Goal: Task Accomplishment & Management: Complete application form

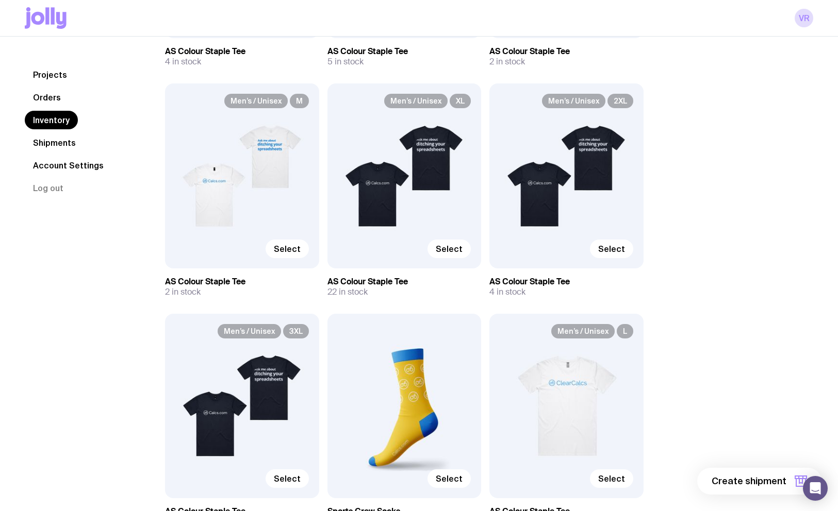
scroll to position [1637, 0]
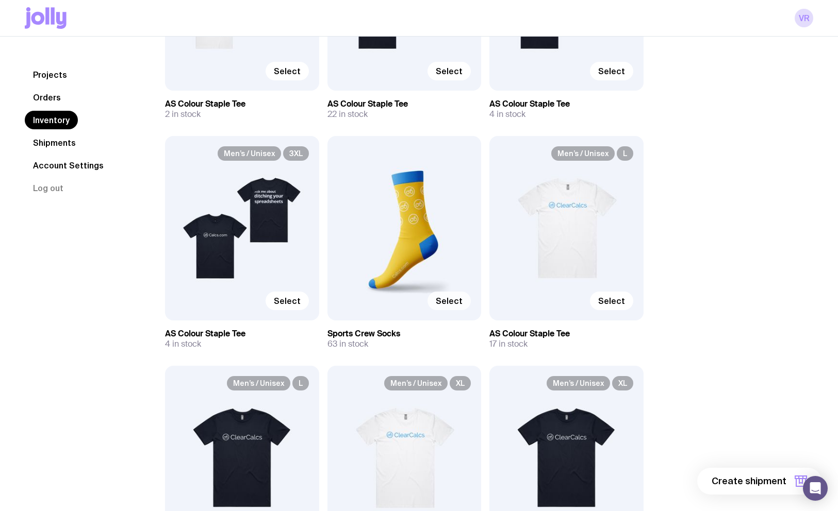
click at [444, 302] on span "Select" at bounding box center [449, 301] width 27 height 10
click at [0, 0] on input "Select" at bounding box center [0, 0] width 0 height 0
click at [779, 494] on div "1 item" at bounding box center [783, 481] width 75 height 27
click at [777, 479] on span "1 item" at bounding box center [773, 481] width 26 height 12
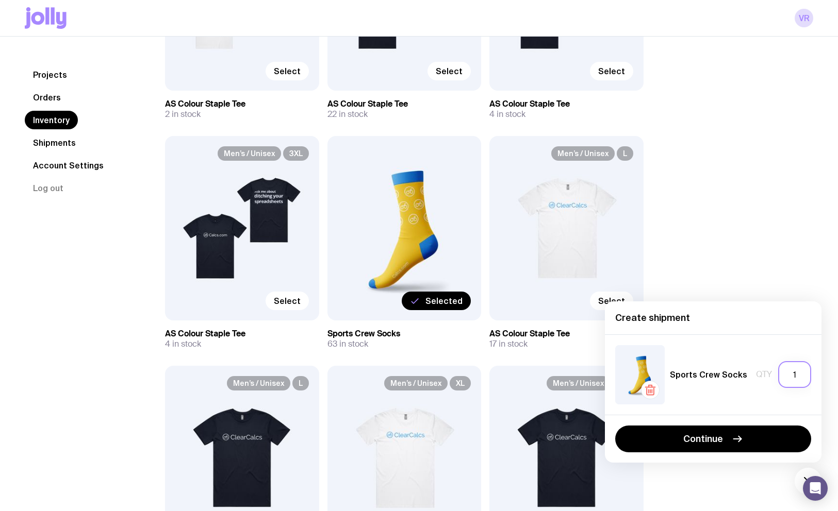
click at [800, 374] on input "1" at bounding box center [794, 374] width 33 height 27
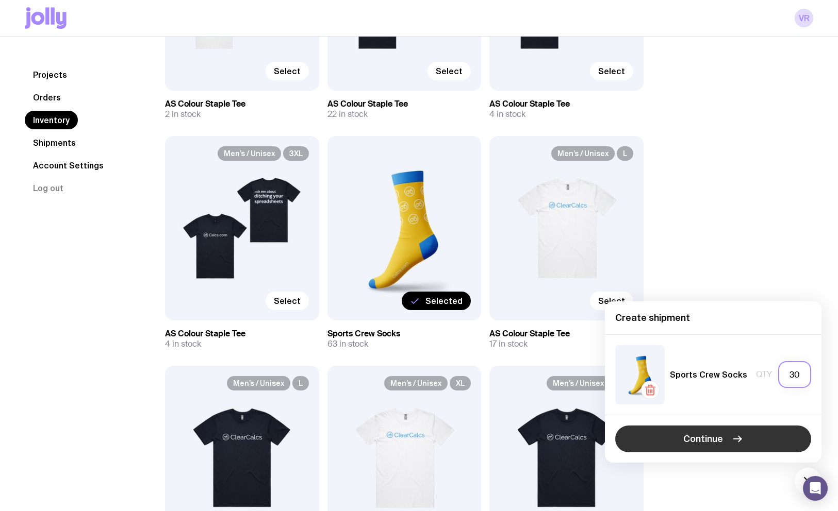
type input "30"
click at [777, 431] on button "Continue" at bounding box center [713, 439] width 196 height 27
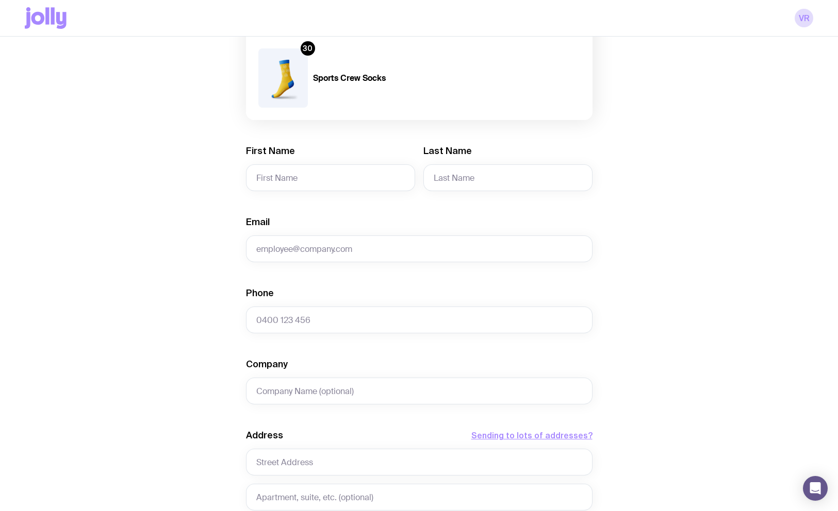
scroll to position [43, 0]
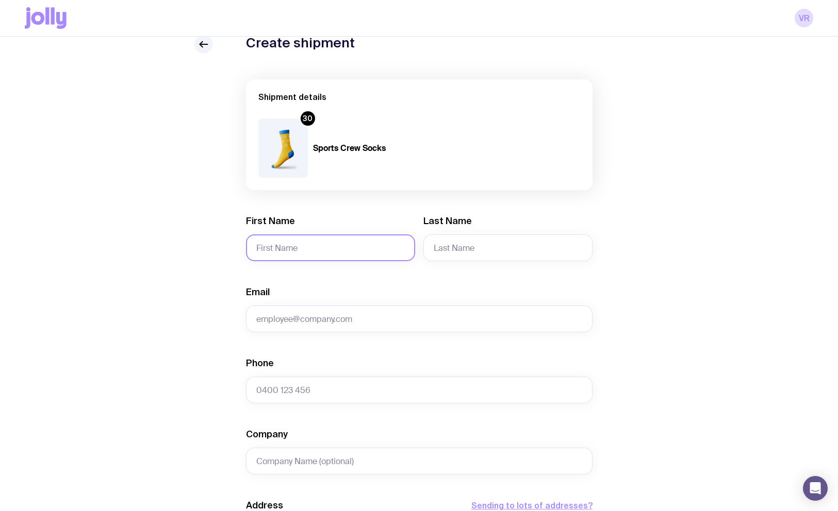
click at [298, 245] on input "First Name" at bounding box center [330, 248] width 169 height 27
type input "Ati"
type input "[PERSON_NAME]"
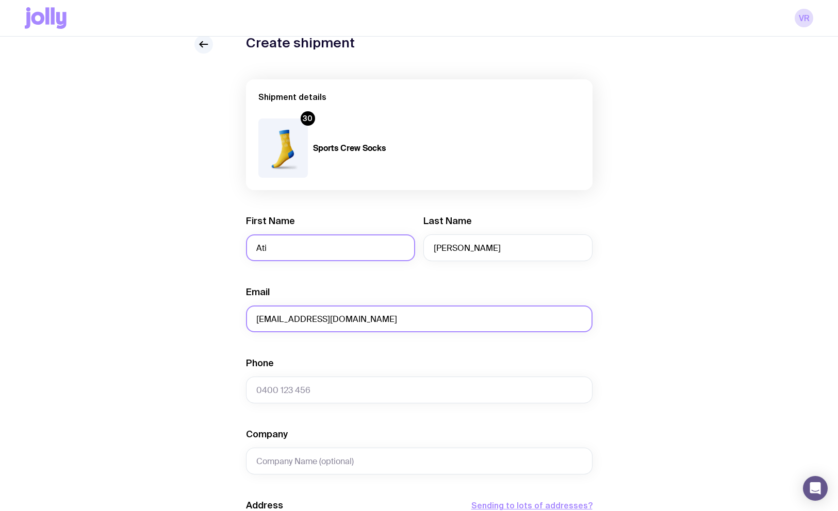
type input "[EMAIL_ADDRESS][DOMAIN_NAME]"
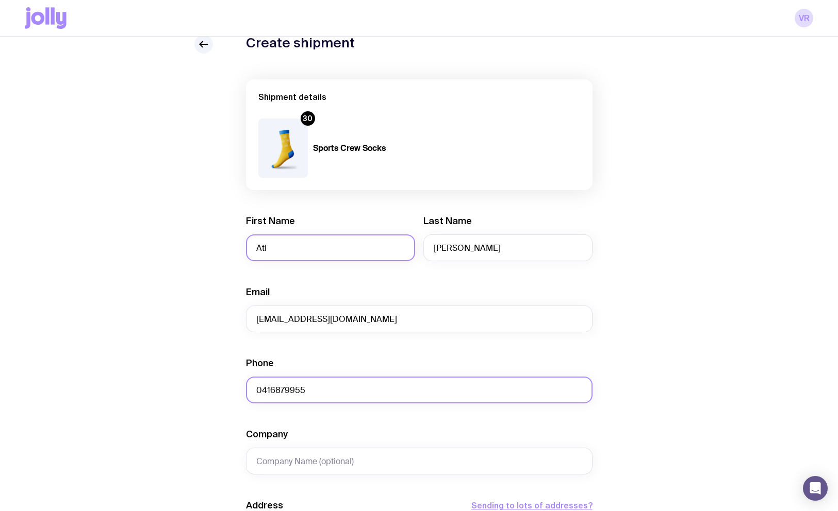
type input "0416879955"
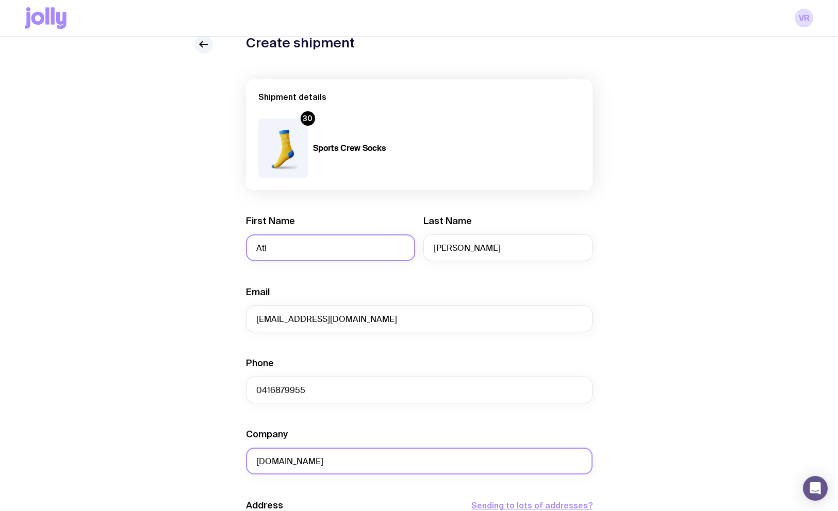
type input "[DOMAIN_NAME]"
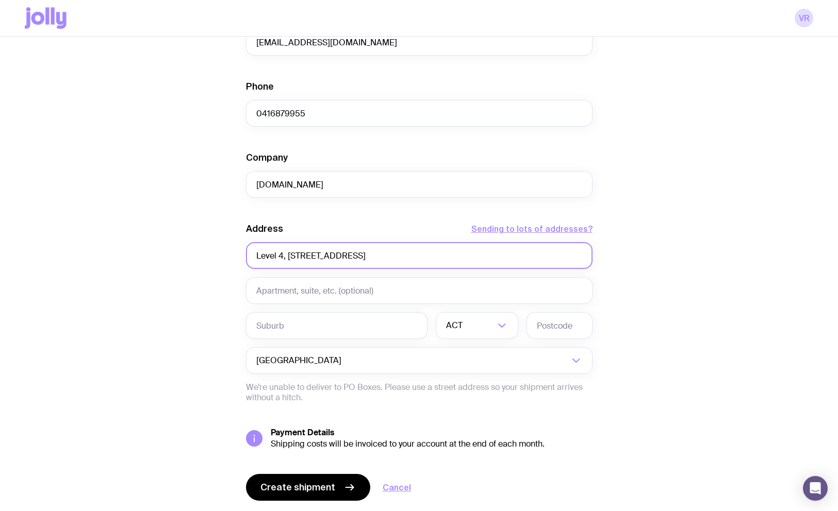
type input "Level 4, [STREET_ADDRESS]"
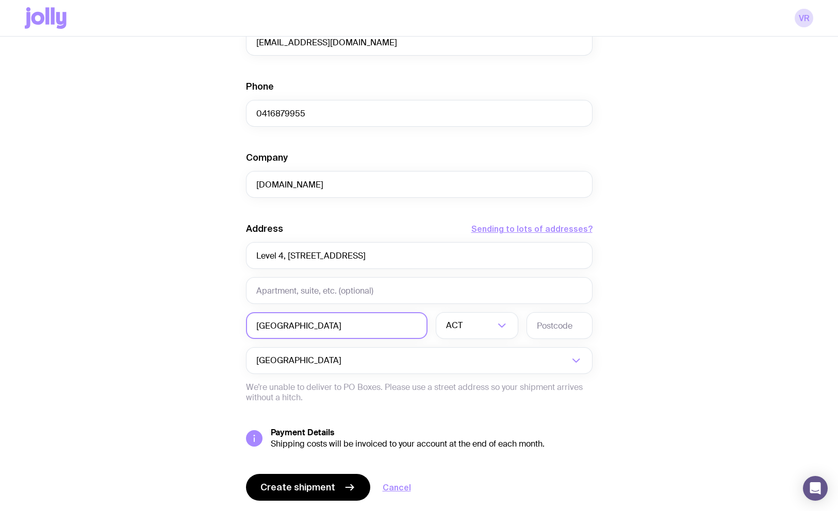
type input "[GEOGRAPHIC_DATA]"
click at [474, 419] on li "VIC" at bounding box center [476, 420] width 81 height 22
click at [545, 320] on input "text" at bounding box center [559, 325] width 66 height 27
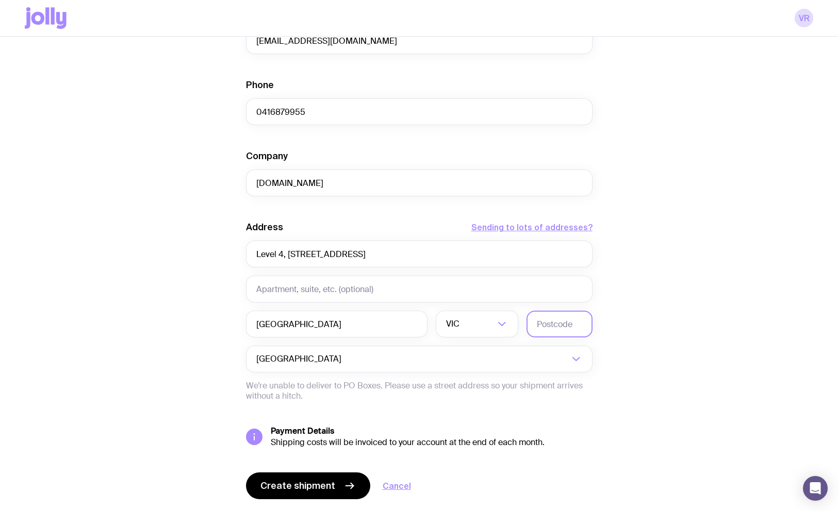
scroll to position [322, 0]
type input "3000"
click at [302, 487] on span "Create shipment" at bounding box center [297, 485] width 75 height 12
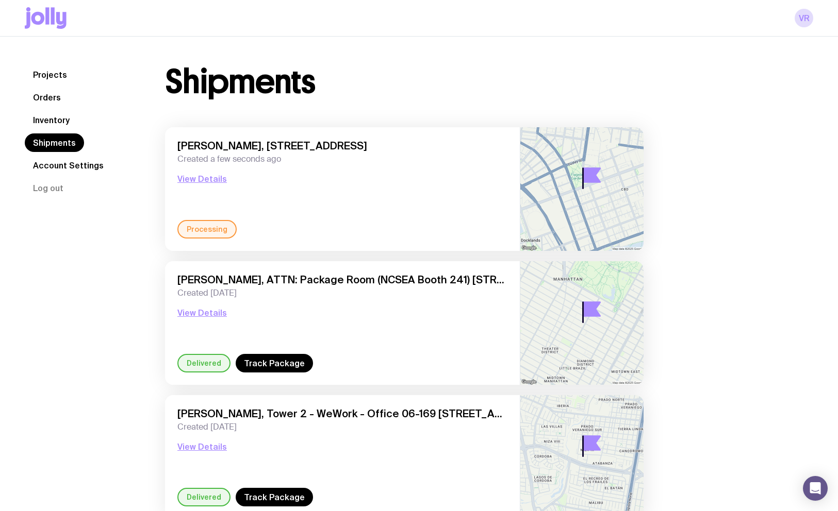
click at [51, 115] on link "Inventory" at bounding box center [51, 120] width 53 height 19
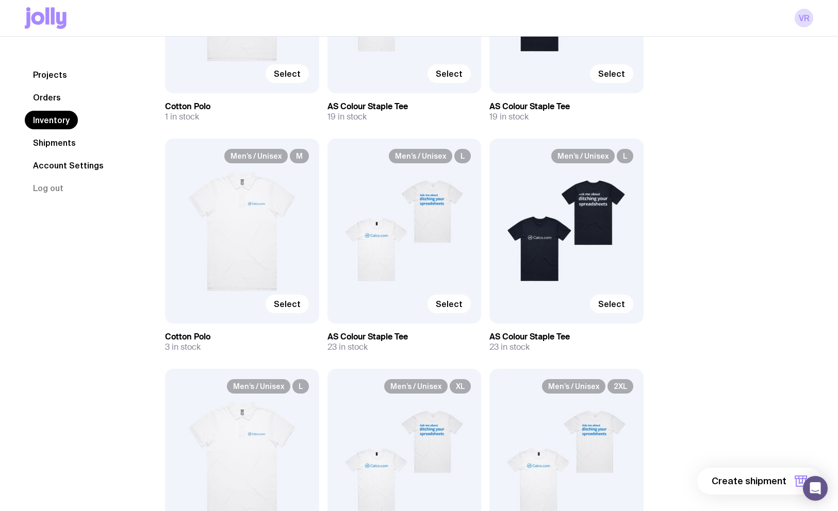
scroll to position [573, 0]
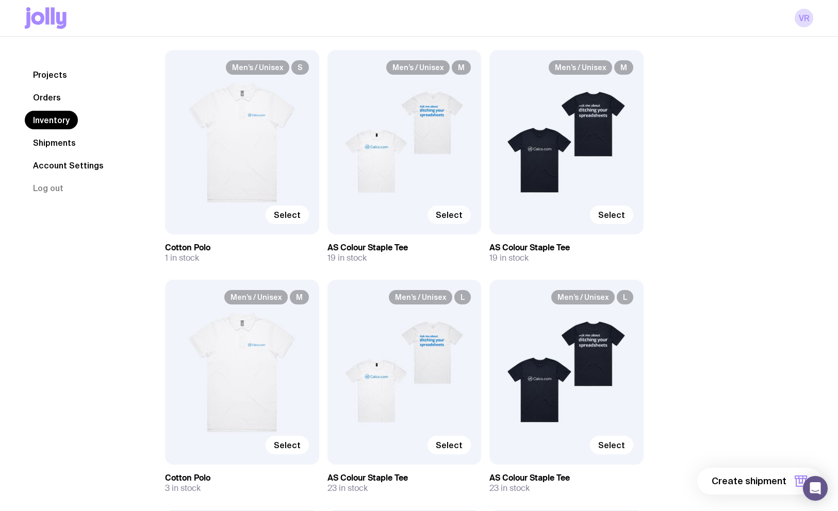
click at [458, 216] on span "Select" at bounding box center [449, 215] width 27 height 10
click at [0, 0] on input "Select" at bounding box center [0, 0] width 0 height 0
click at [608, 215] on span "Select" at bounding box center [611, 215] width 27 height 10
click at [0, 0] on input "Select" at bounding box center [0, 0] width 0 height 0
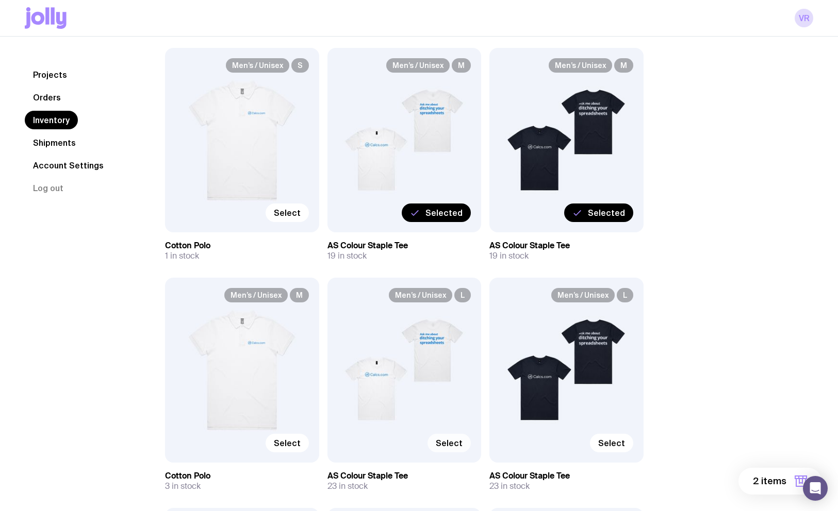
click at [454, 438] on span "Select" at bounding box center [449, 443] width 27 height 10
click at [0, 0] on input "Select" at bounding box center [0, 0] width 0 height 0
click at [620, 442] on span "Select" at bounding box center [611, 443] width 27 height 10
click at [0, 0] on input "Select" at bounding box center [0, 0] width 0 height 0
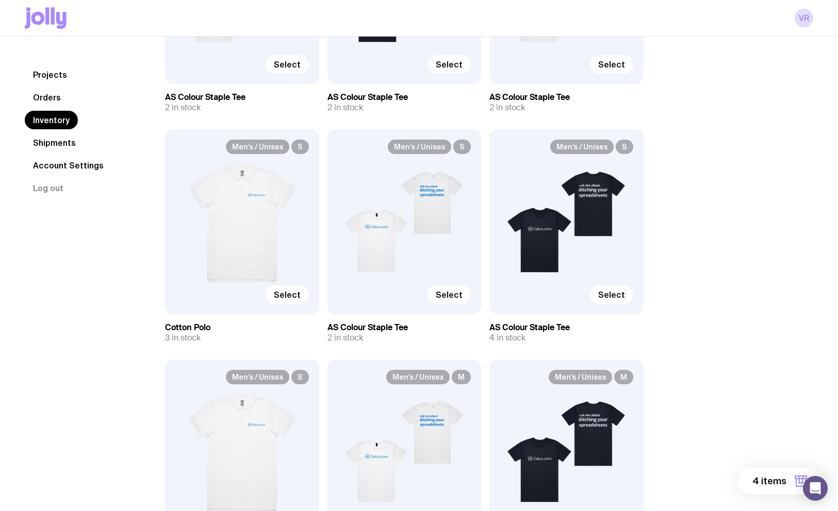
scroll to position [208, 0]
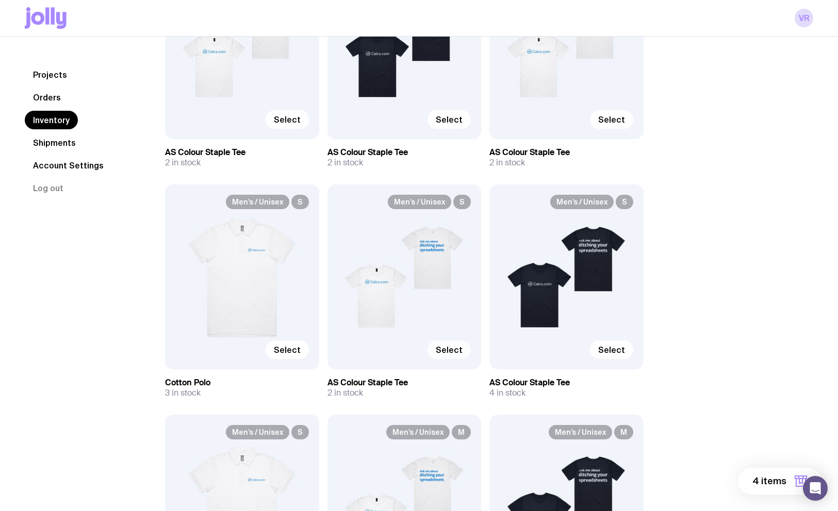
click at [460, 355] on label "Select" at bounding box center [448, 350] width 43 height 19
click at [0, 0] on input "Select" at bounding box center [0, 0] width 0 height 0
click at [619, 352] on span "Select" at bounding box center [611, 350] width 27 height 10
click at [0, 0] on input "Select" at bounding box center [0, 0] width 0 height 0
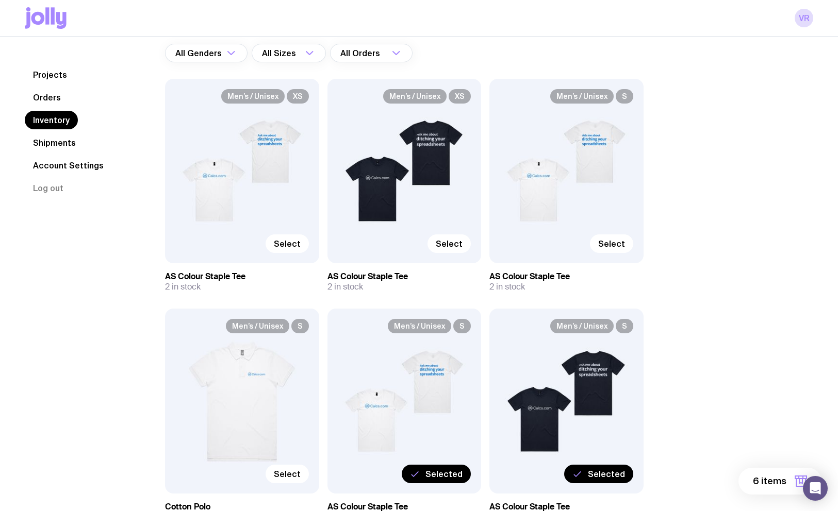
scroll to position [34, 0]
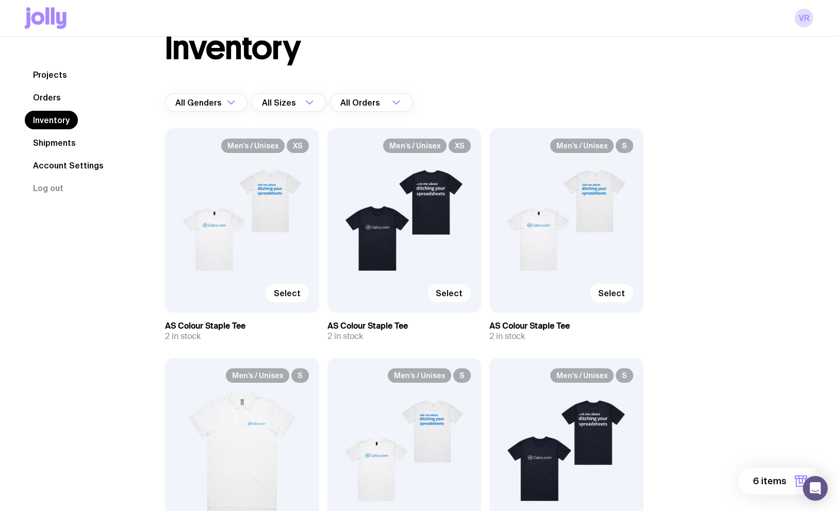
click at [452, 296] on span "Select" at bounding box center [449, 293] width 27 height 10
click at [0, 0] on input "Select" at bounding box center [0, 0] width 0 height 0
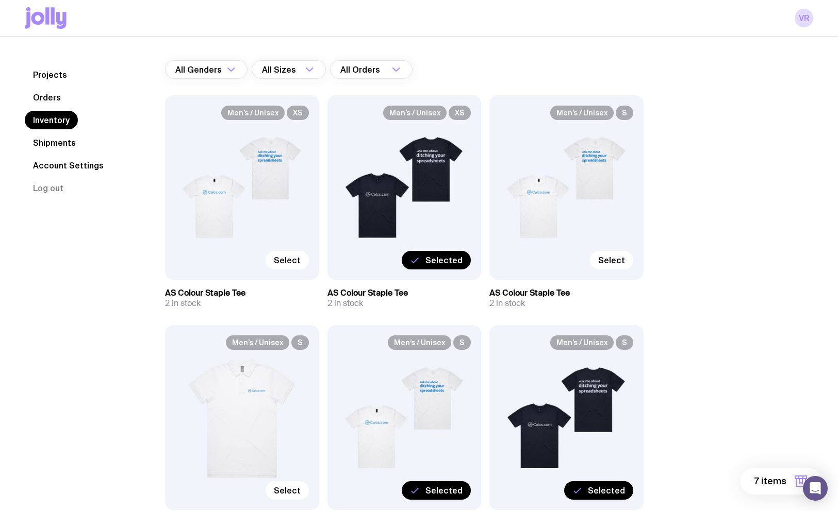
scroll to position [89, 0]
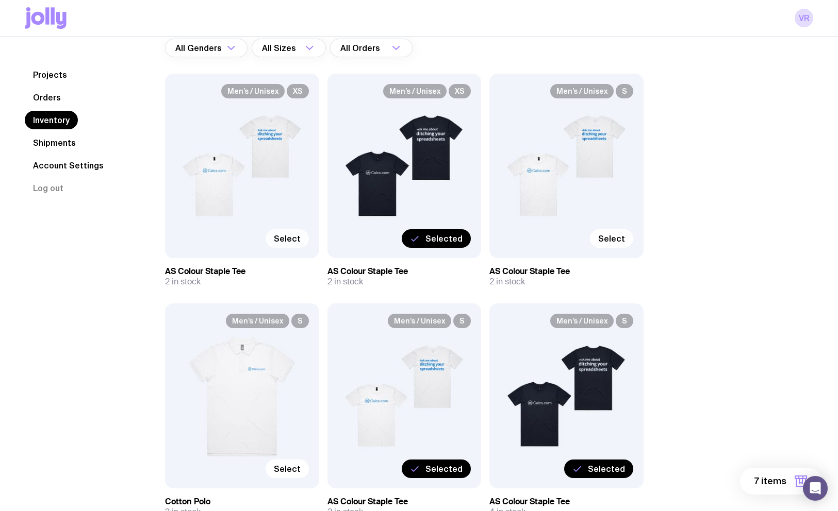
click at [274, 240] on label "Select" at bounding box center [286, 238] width 43 height 19
click at [0, 0] on input "Select" at bounding box center [0, 0] width 0 height 0
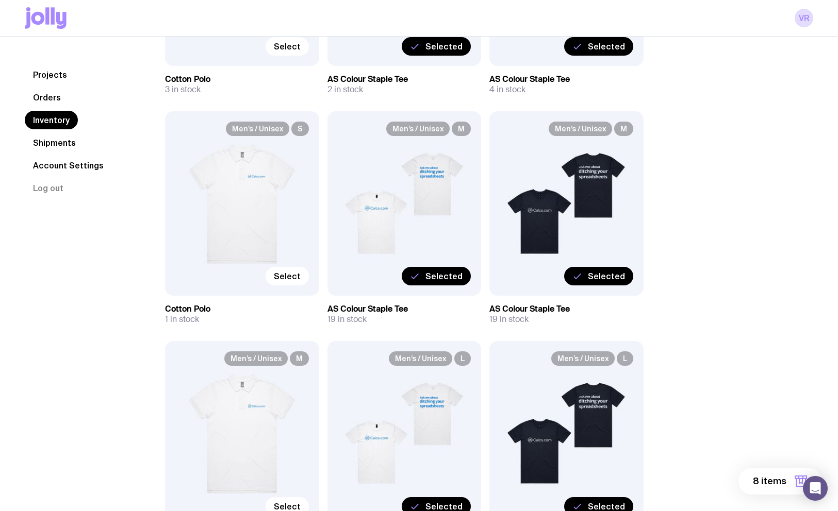
scroll to position [510, 0]
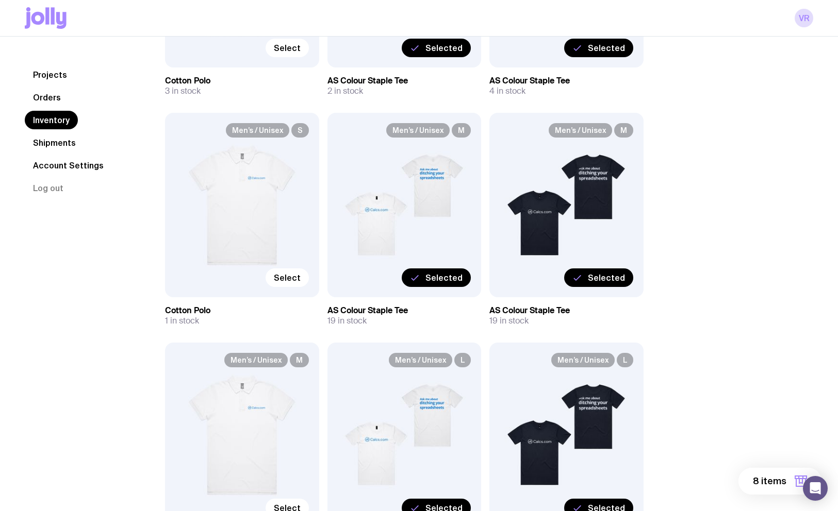
click at [751, 477] on button "8 items" at bounding box center [779, 481] width 83 height 27
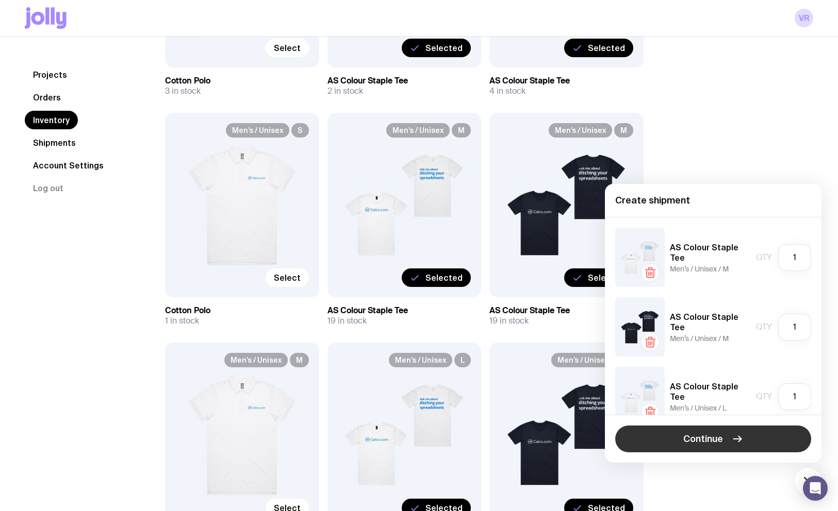
click at [699, 434] on span "Continue" at bounding box center [703, 439] width 40 height 12
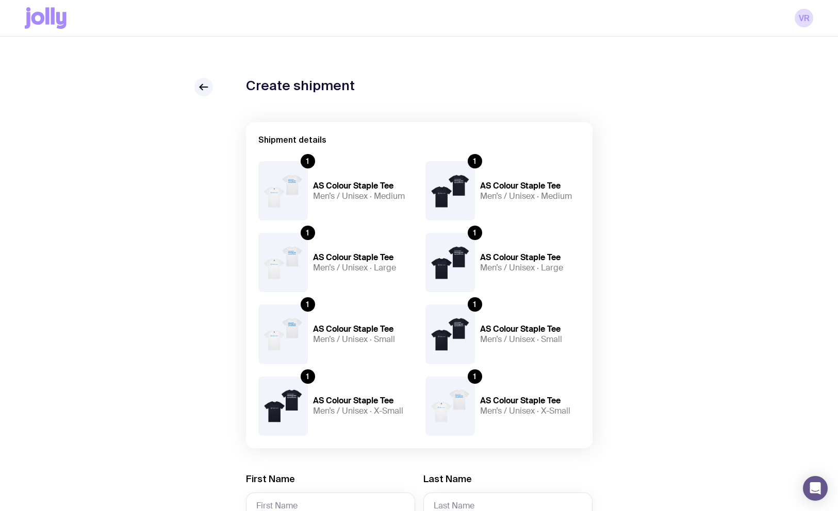
click at [296, 190] on img at bounding box center [282, 190] width 49 height 59
click at [334, 197] on h5 "Men’s / Unisex · Medium" at bounding box center [363, 196] width 100 height 10
drag, startPoint x: 199, startPoint y: 91, endPoint x: 220, endPoint y: 98, distance: 22.0
click at [199, 91] on icon at bounding box center [203, 87] width 12 height 12
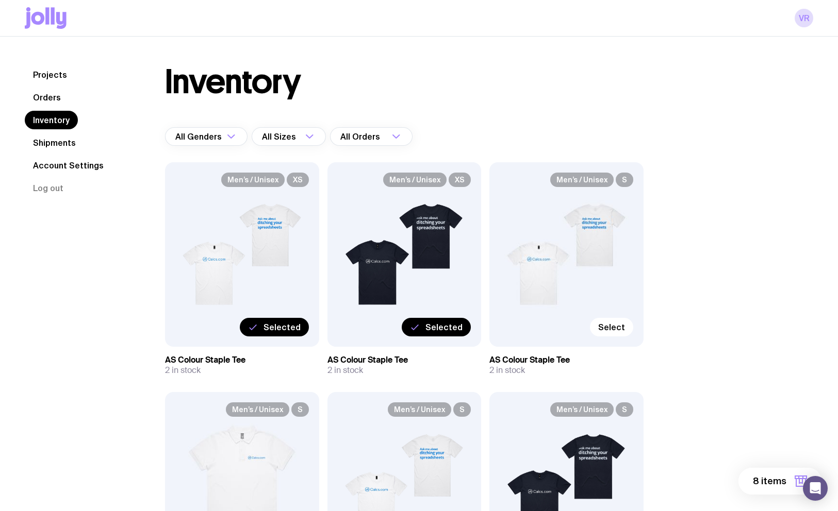
click at [766, 474] on button "8 items" at bounding box center [779, 481] width 83 height 27
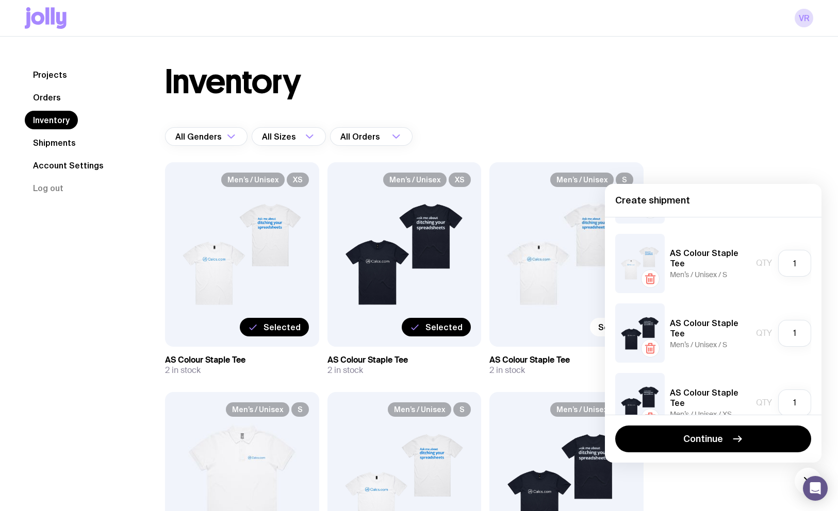
scroll to position [370, 0]
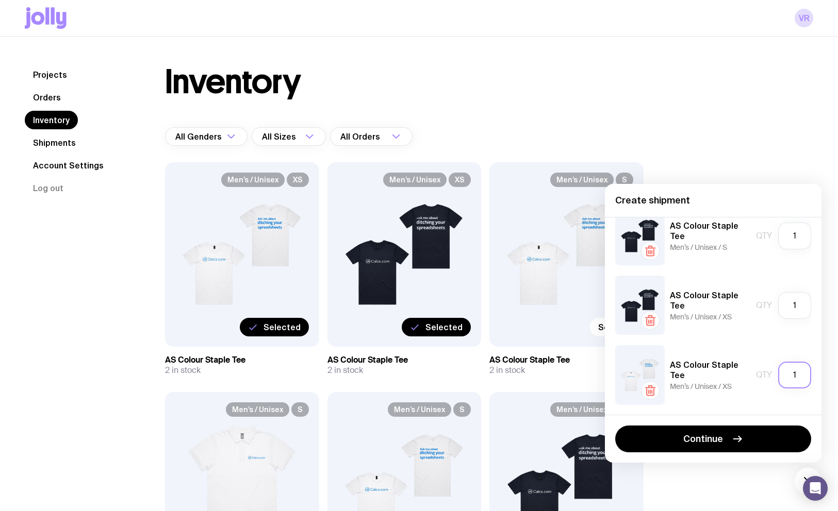
click at [778, 377] on input "1" at bounding box center [794, 375] width 33 height 27
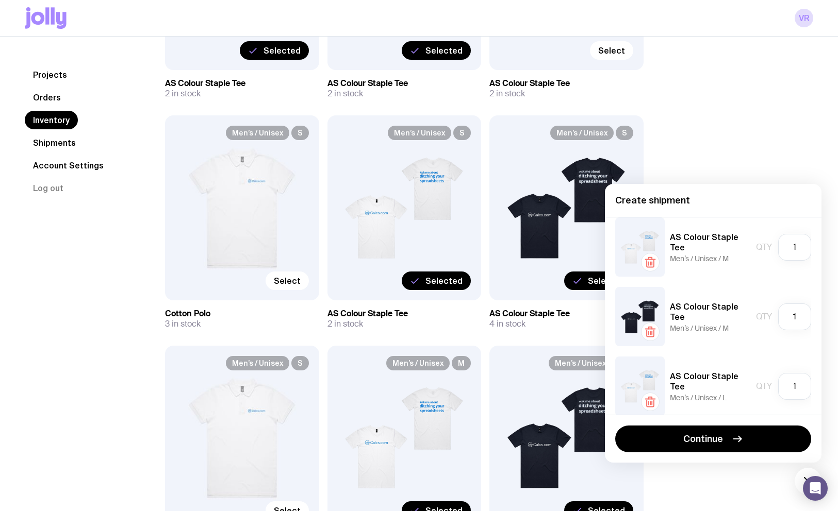
scroll to position [0, 0]
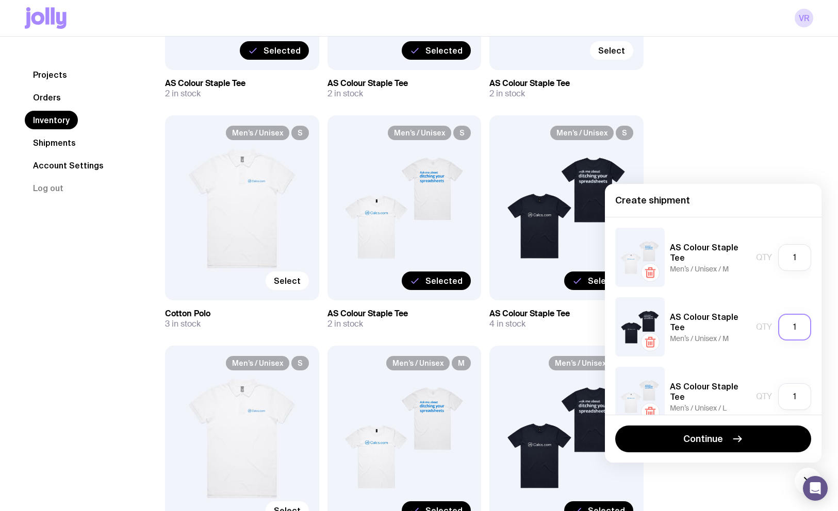
click at [781, 321] on input "1" at bounding box center [794, 327] width 33 height 27
click at [781, 320] on input "1" at bounding box center [794, 327] width 33 height 27
click at [780, 320] on input "1" at bounding box center [794, 327] width 33 height 27
type input "5"
click at [781, 254] on input "1" at bounding box center [794, 257] width 33 height 27
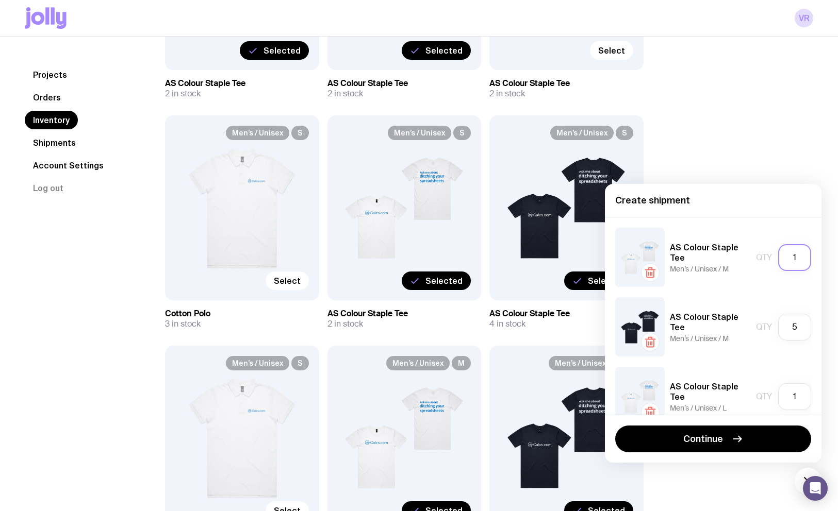
click at [780, 254] on input "1" at bounding box center [794, 257] width 33 height 27
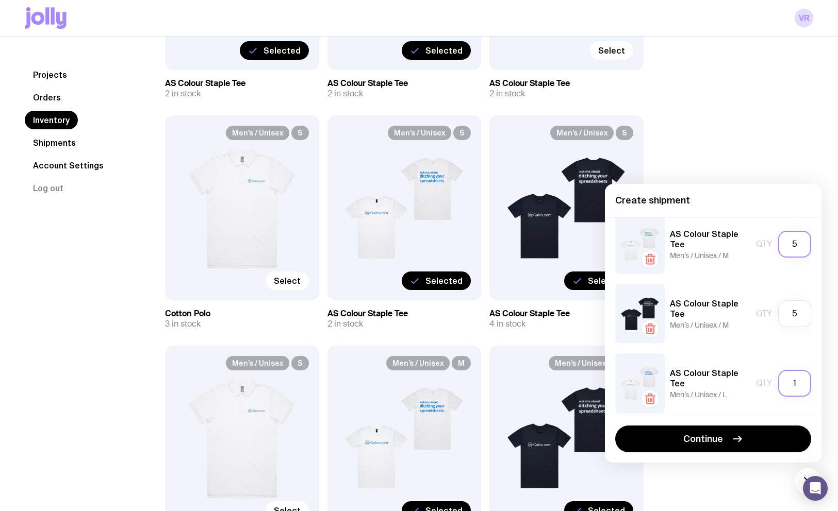
scroll to position [13, 0]
type input "5"
click at [783, 387] on input "1" at bounding box center [794, 383] width 33 height 27
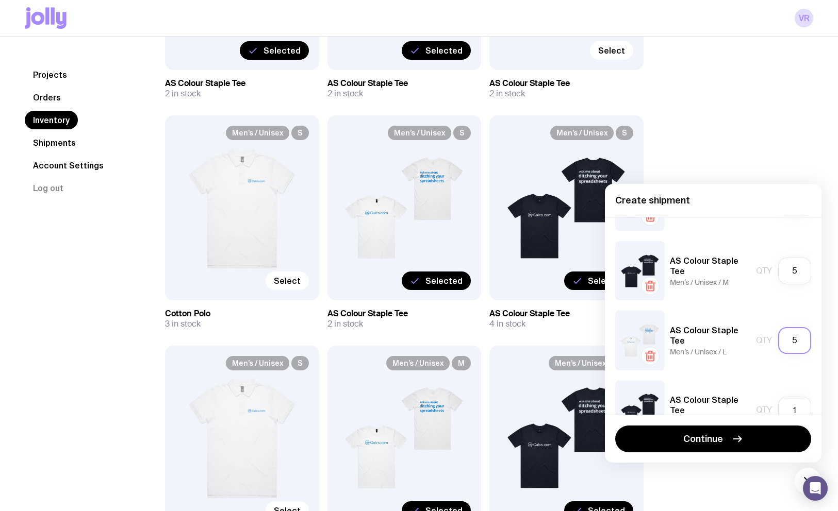
scroll to position [60, 0]
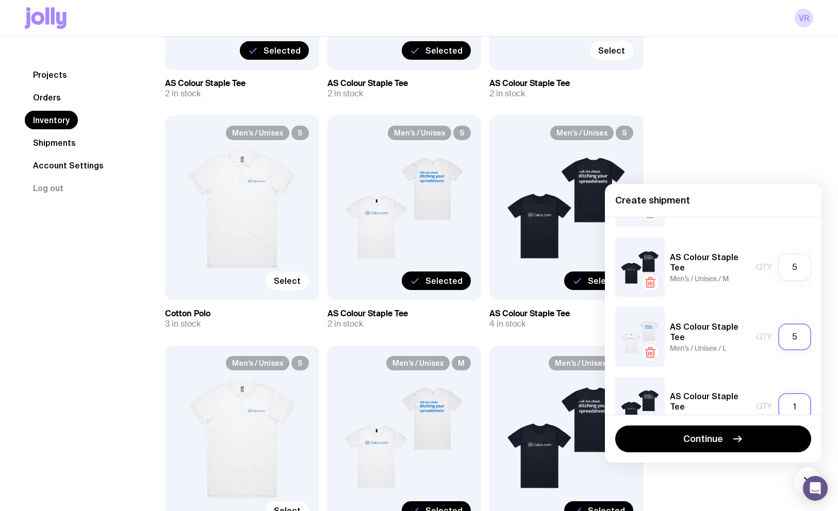
type input "5"
click at [785, 400] on input "1" at bounding box center [794, 406] width 33 height 27
click at [785, 399] on input "1" at bounding box center [794, 406] width 33 height 27
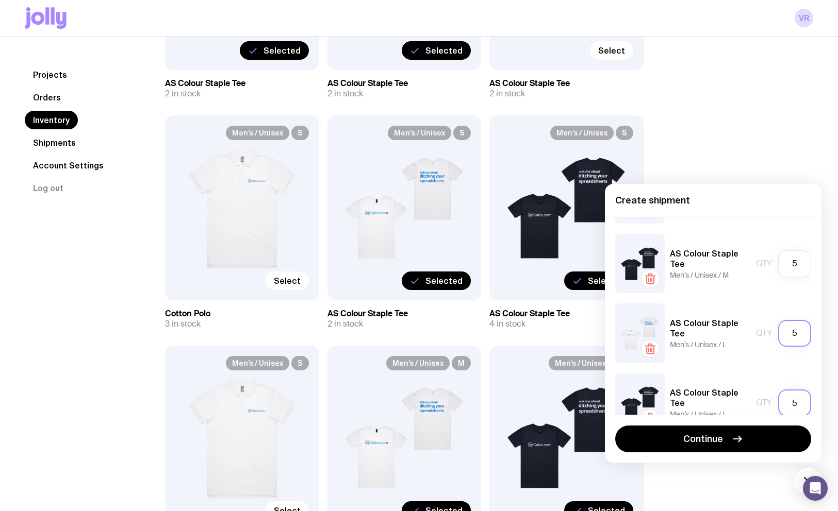
scroll to position [118, 0]
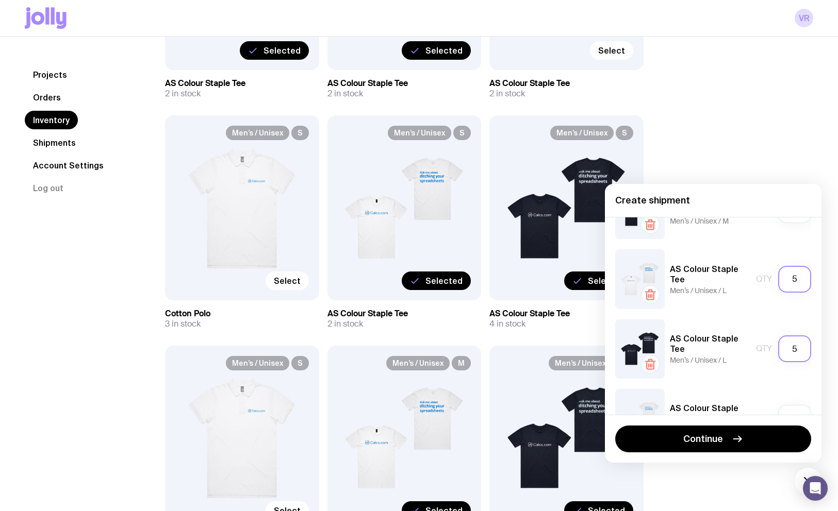
type input "5"
click at [787, 268] on input "5" at bounding box center [794, 279] width 33 height 27
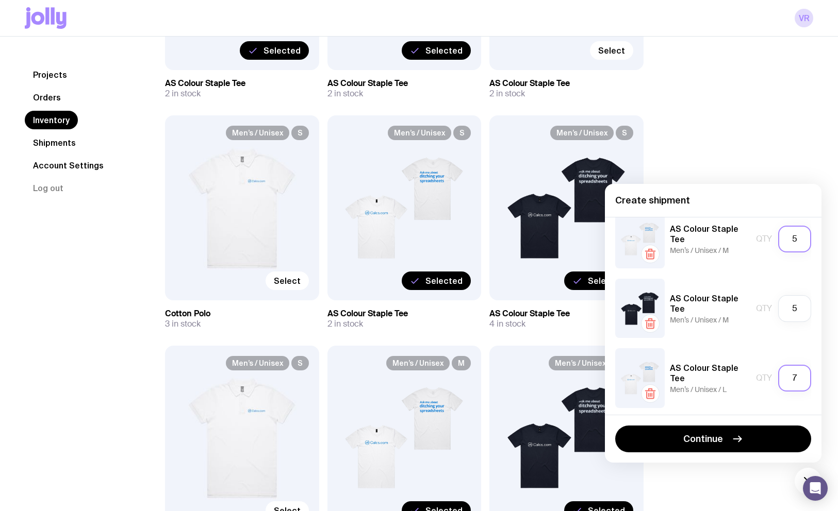
scroll to position [0, 0]
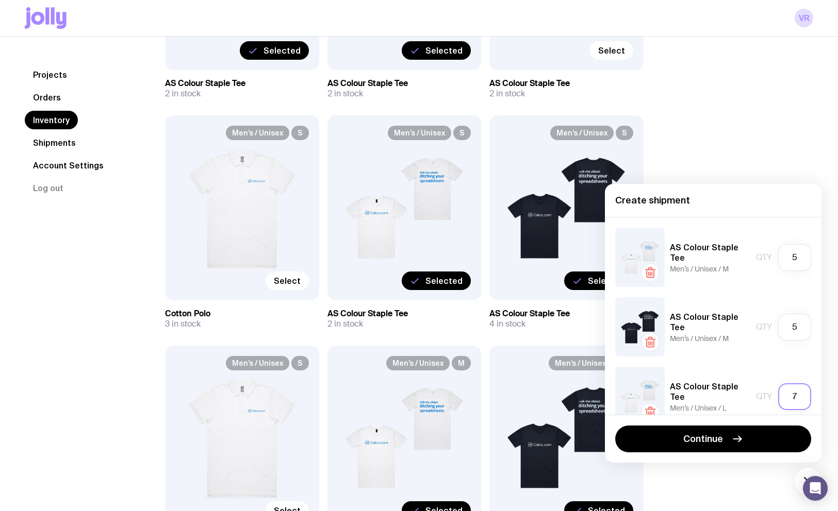
click at [780, 394] on input "7" at bounding box center [794, 397] width 33 height 27
type input "5"
click at [782, 337] on input "5" at bounding box center [794, 327] width 33 height 27
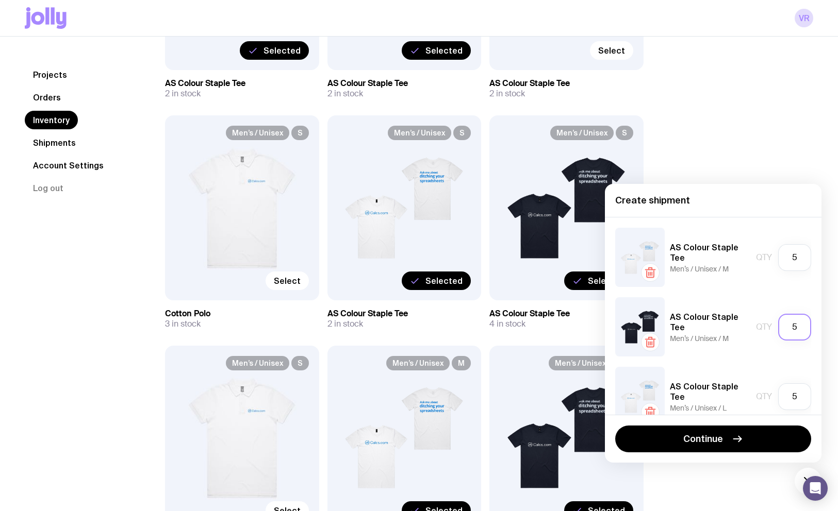
click at [782, 337] on input "5" at bounding box center [794, 327] width 33 height 27
type input "7"
click at [786, 257] on input "5" at bounding box center [794, 257] width 33 height 27
click at [786, 258] on input "5" at bounding box center [794, 257] width 33 height 27
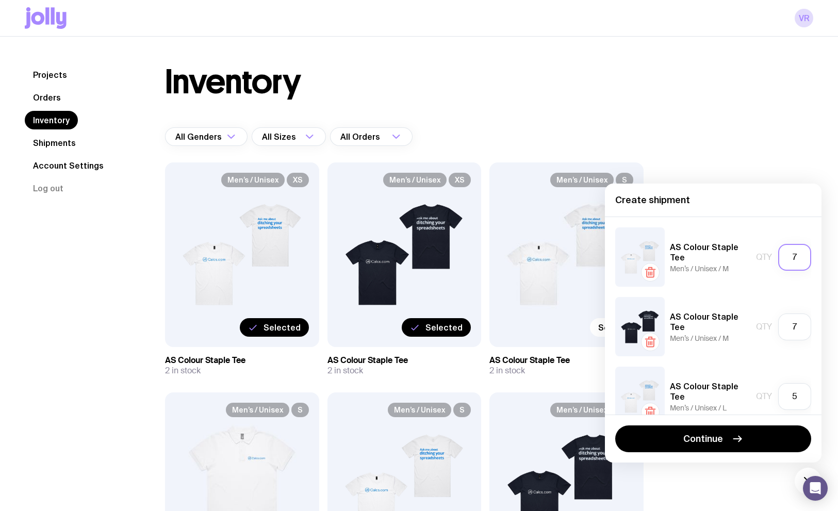
type input "7"
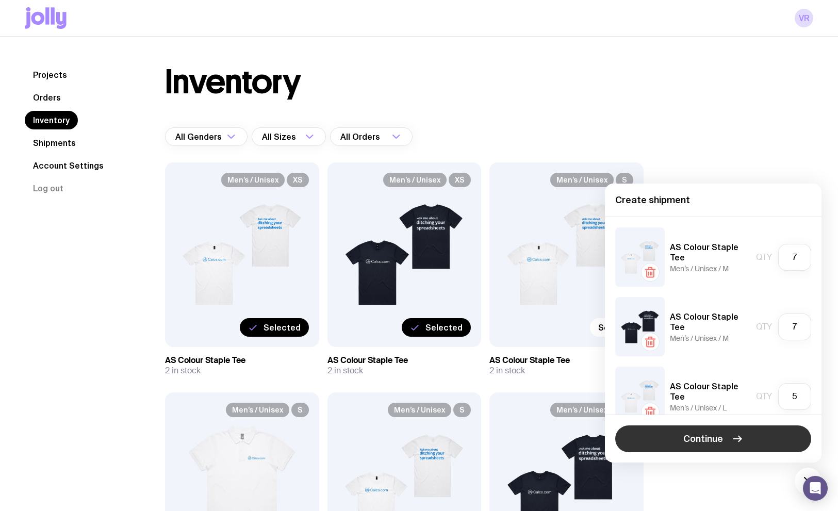
click at [744, 431] on button "Continue" at bounding box center [713, 438] width 196 height 27
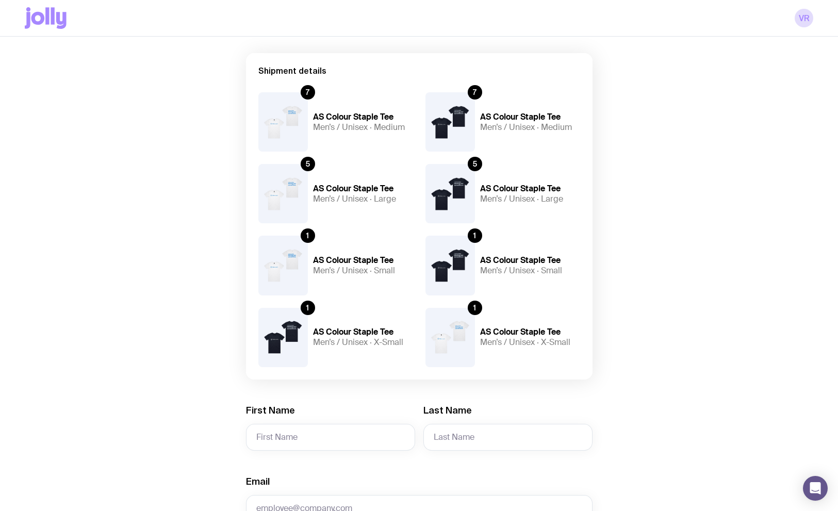
scroll to position [254, 0]
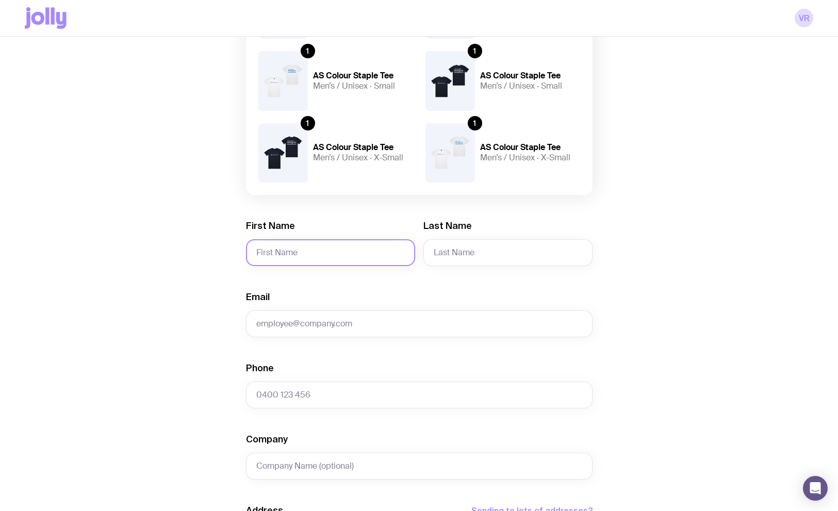
click at [323, 255] on input "First Name" at bounding box center [330, 252] width 169 height 27
type input "Ati"
type input "a"
type input "[PERSON_NAME]"
type input "[EMAIL_ADDRESS][DOMAIN_NAME]"
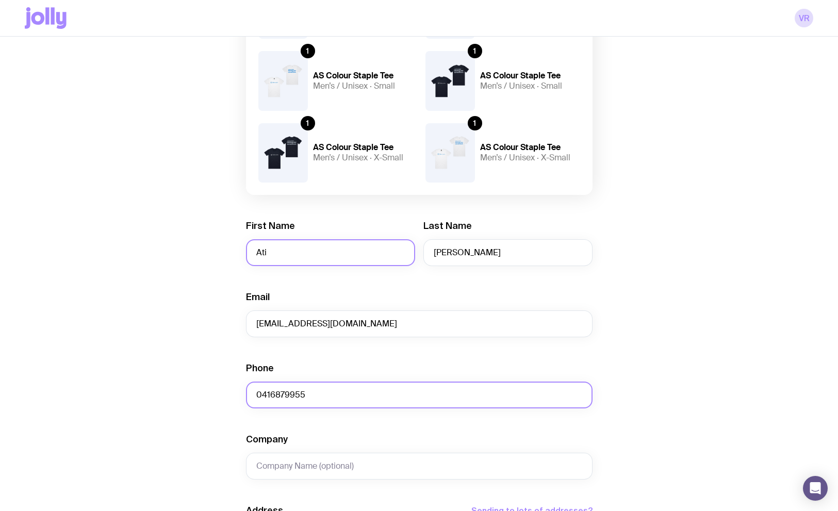
type input "0416879955"
type input "[DOMAIN_NAME]"
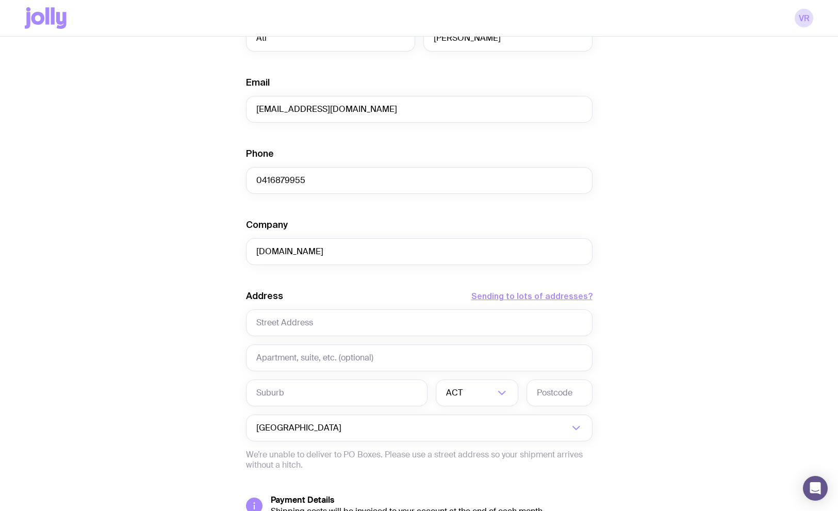
scroll to position [472, 0]
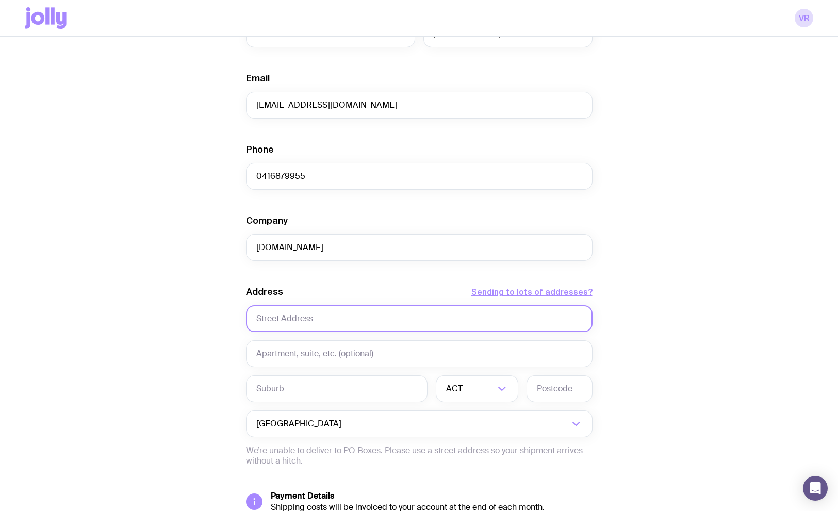
click at [320, 326] on input "text" at bounding box center [419, 318] width 346 height 27
type input "Level 4, [STREET_ADDRESS]"
type input "[GEOGRAPHIC_DATA]"
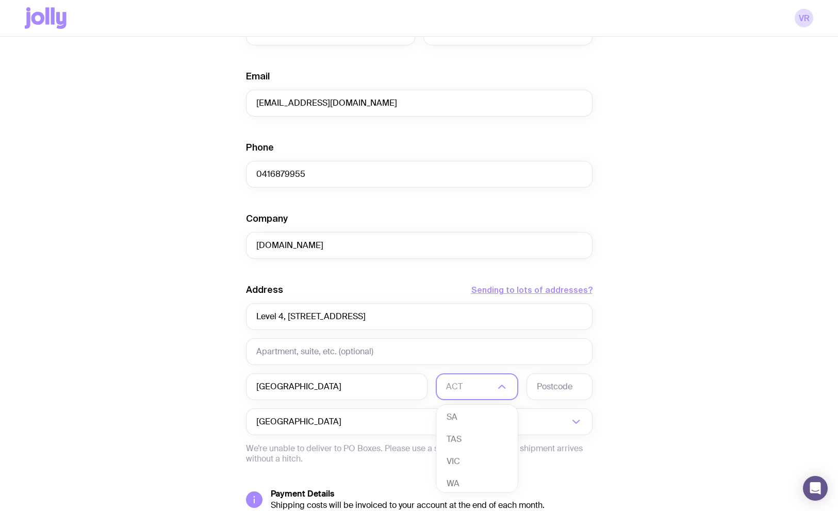
scroll to position [94, 0]
click at [472, 458] on li "VIC" at bounding box center [476, 457] width 81 height 22
click at [555, 390] on input "text" at bounding box center [559, 386] width 66 height 27
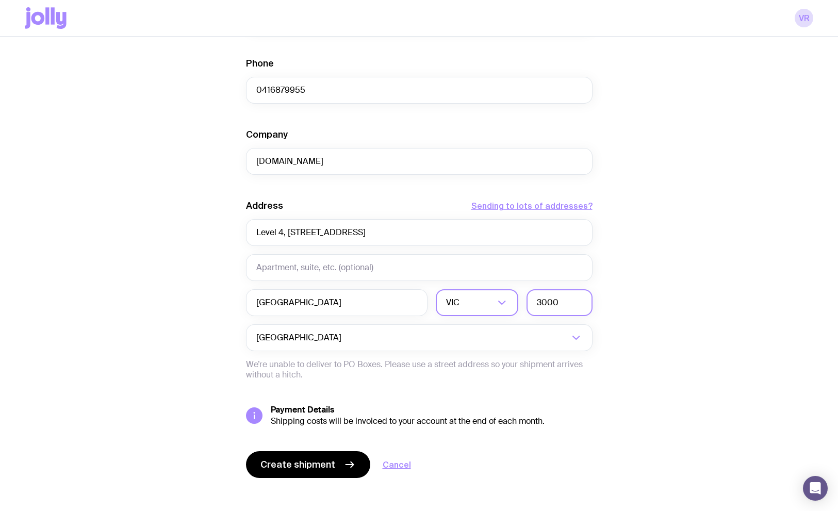
scroll to position [566, 0]
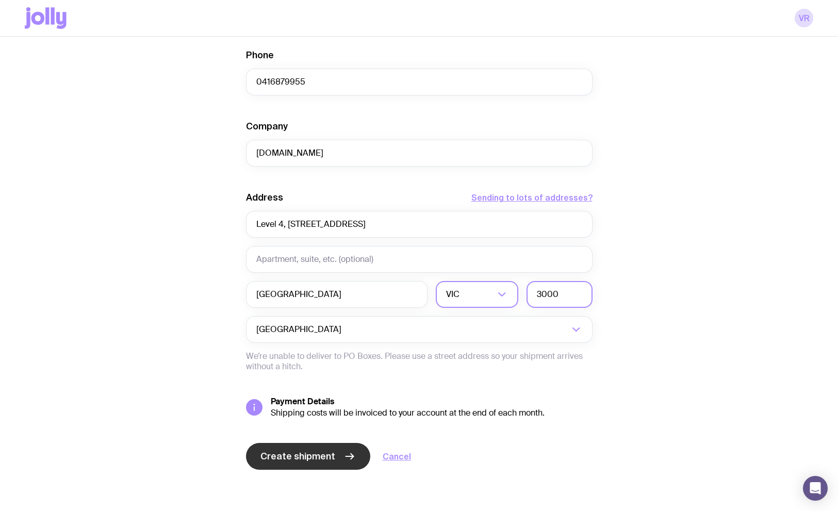
type input "3000"
click at [343, 468] on button "Create shipment" at bounding box center [308, 456] width 124 height 27
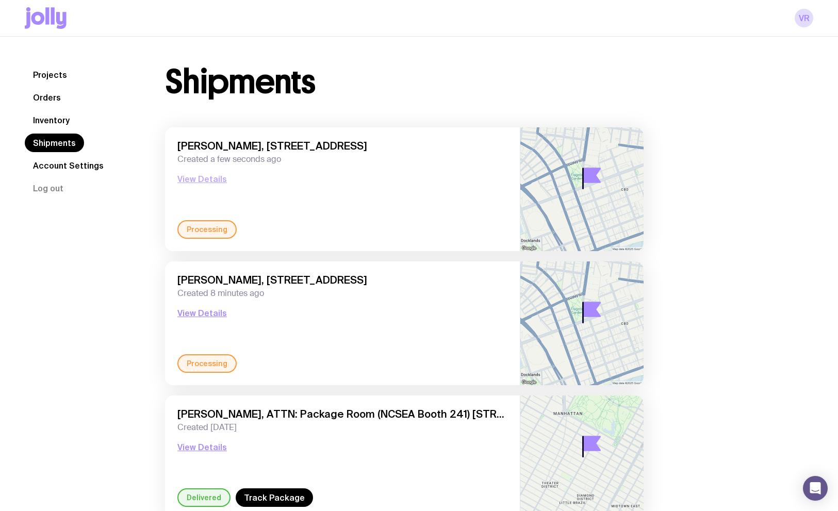
click at [196, 179] on button "View Details" at bounding box center [201, 179] width 49 height 12
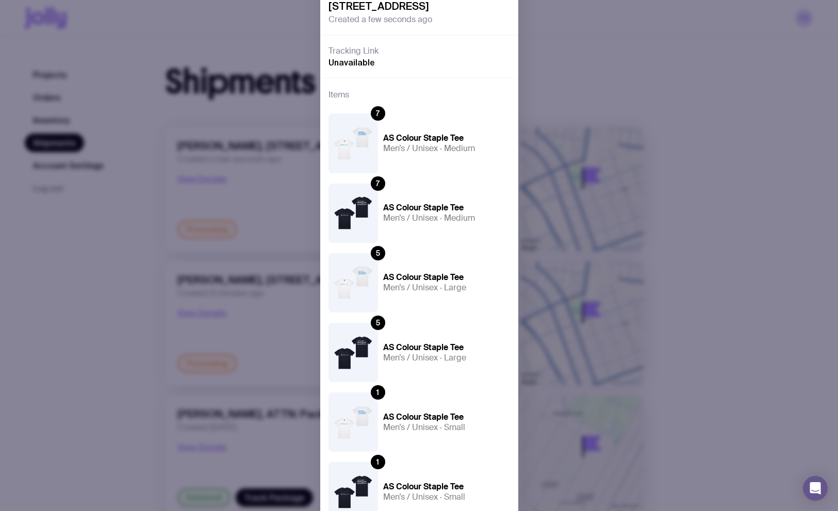
scroll to position [392, 0]
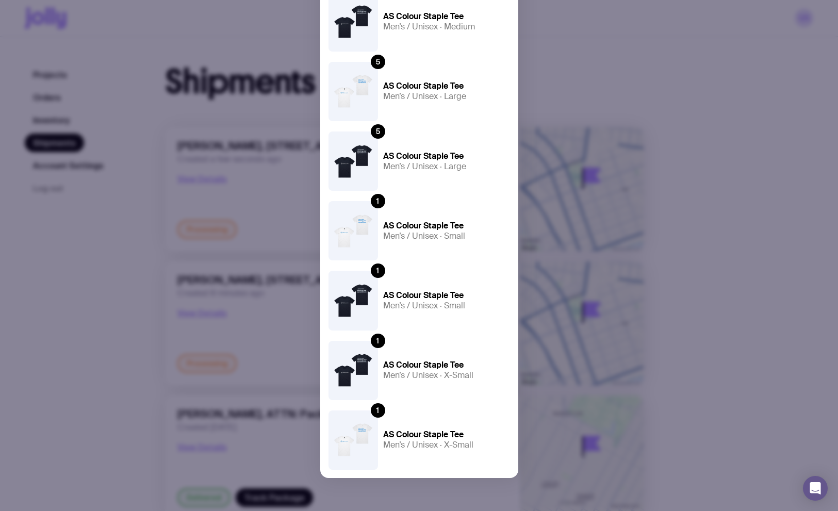
click at [122, 331] on div "Processing [PERSON_NAME], [STREET_ADDRESS] Created a few seconds ago Tracking L…" at bounding box center [419, 255] width 838 height 511
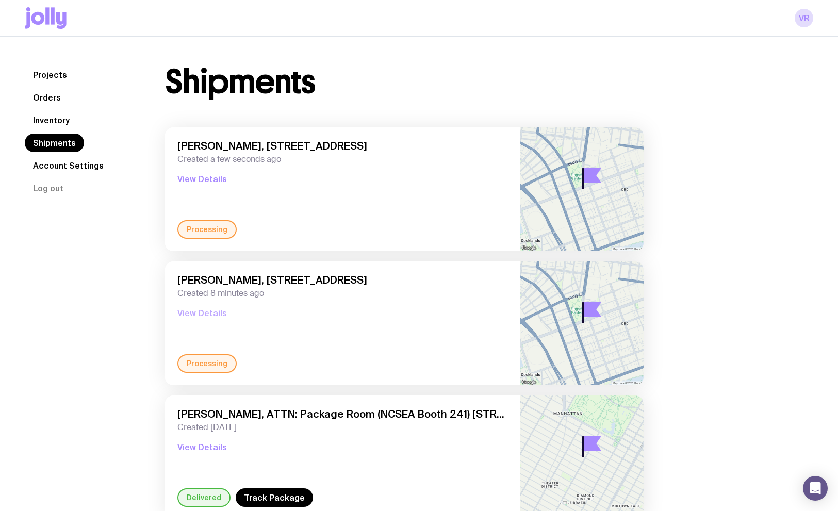
click at [190, 309] on button "View Details" at bounding box center [201, 313] width 49 height 12
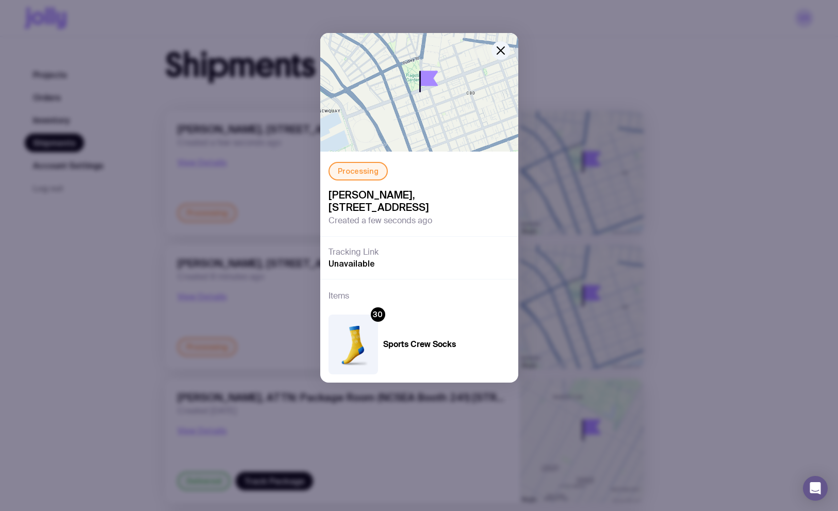
scroll to position [0, 0]
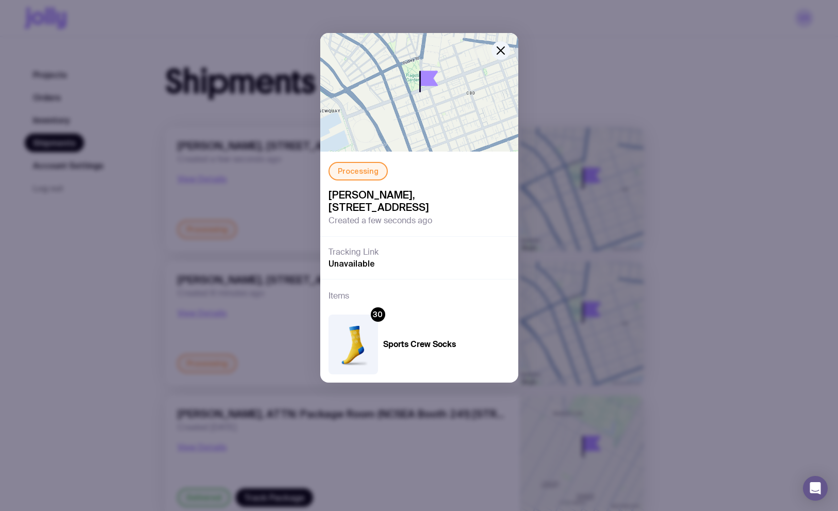
click at [88, 295] on div "Processing [PERSON_NAME], [STREET_ADDRESS] Created a few seconds ago Tracking L…" at bounding box center [419, 255] width 838 height 511
